Goal: Task Accomplishment & Management: Manage account settings

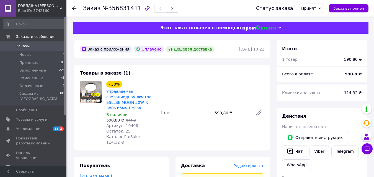
click at [73, 8] on use at bounding box center [74, 8] width 4 height 4
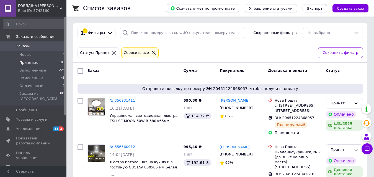
click at [151, 53] on icon at bounding box center [153, 52] width 5 height 5
